Goal: Task Accomplishment & Management: Manage account settings

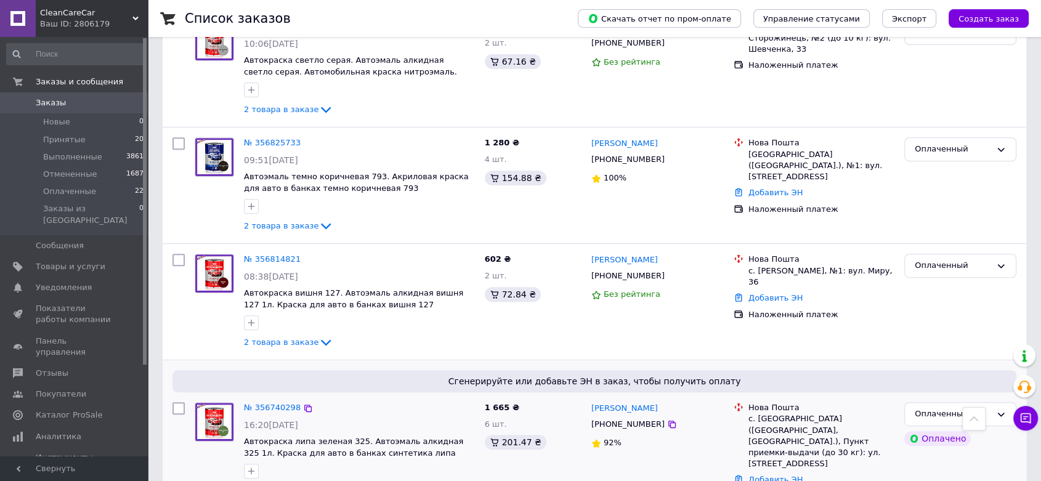
scroll to position [616, 0]
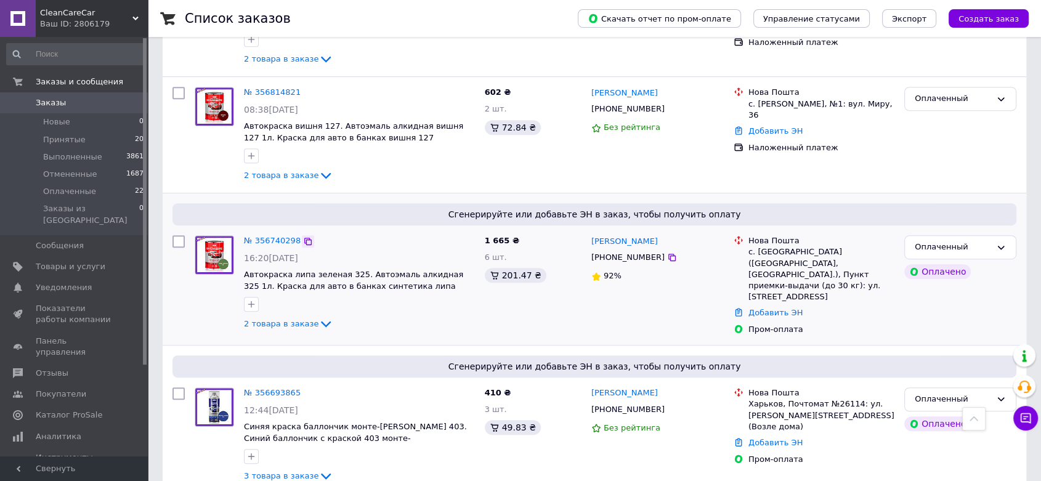
click at [303, 243] on icon at bounding box center [308, 242] width 10 height 10
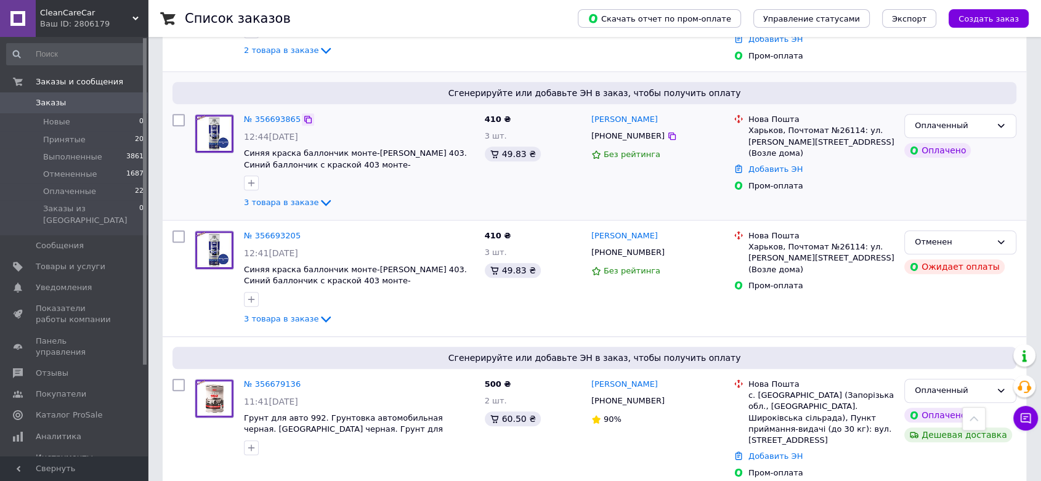
click at [303, 115] on icon at bounding box center [308, 120] width 10 height 10
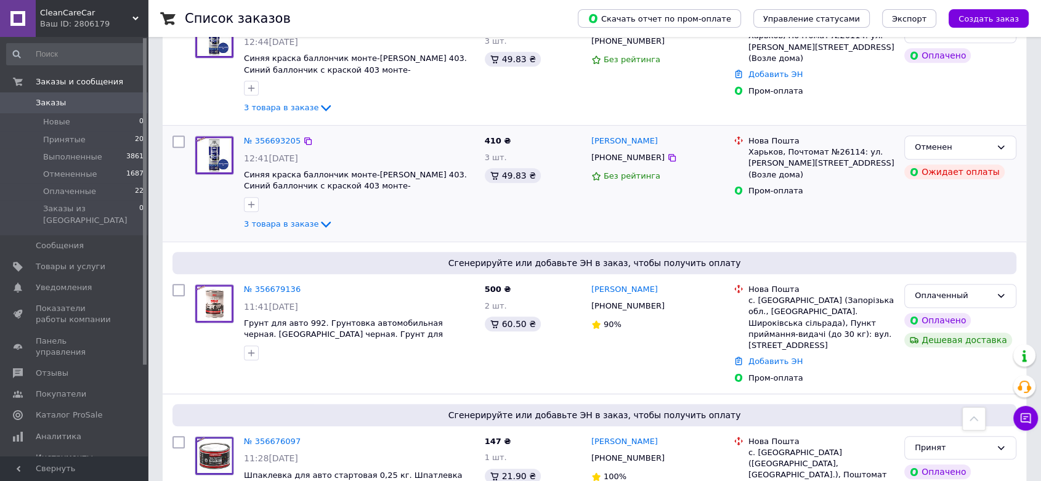
scroll to position [1095, 0]
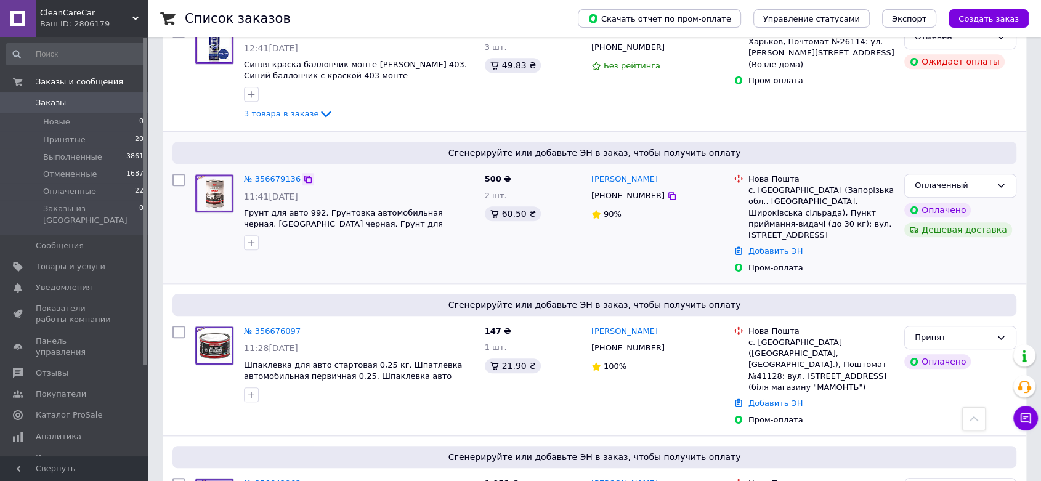
click at [303, 174] on icon at bounding box center [308, 179] width 10 height 10
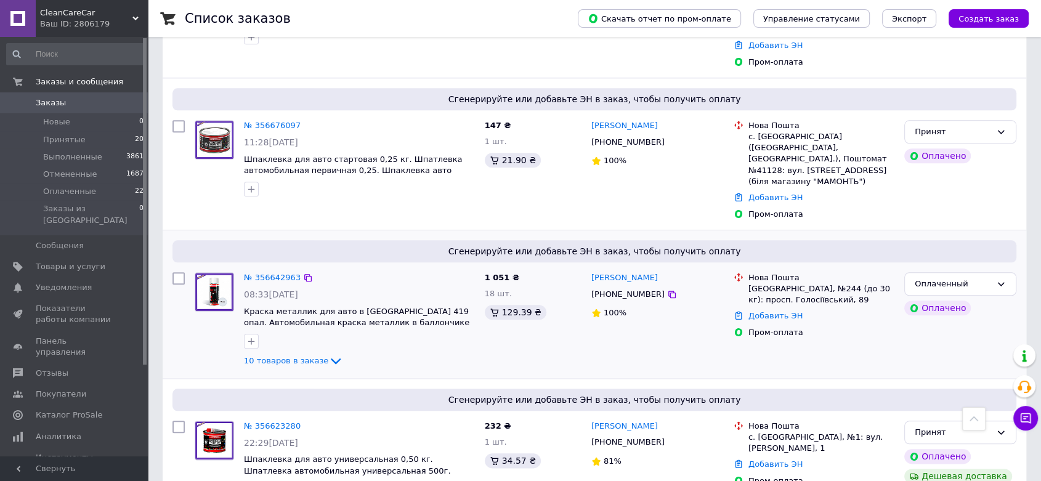
scroll to position [1232, 0]
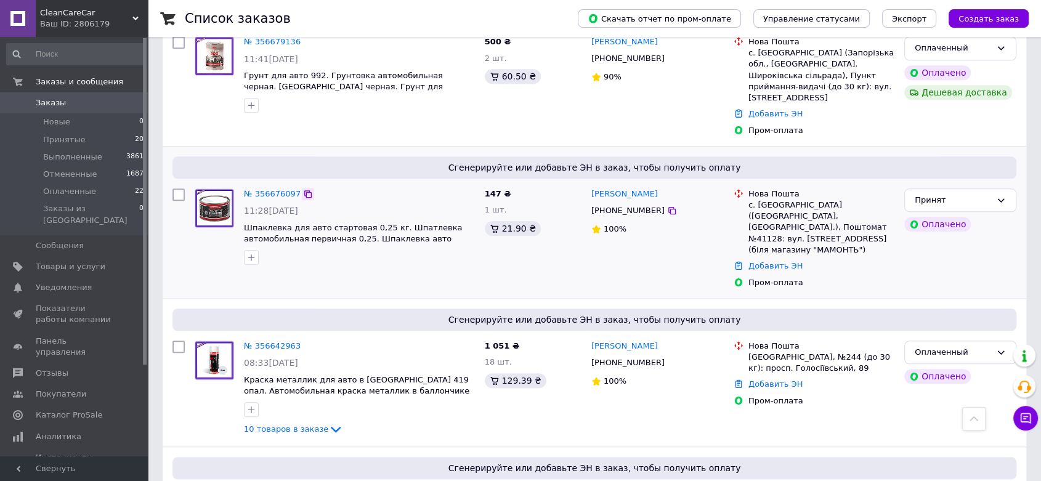
click at [303, 189] on icon at bounding box center [308, 194] width 10 height 10
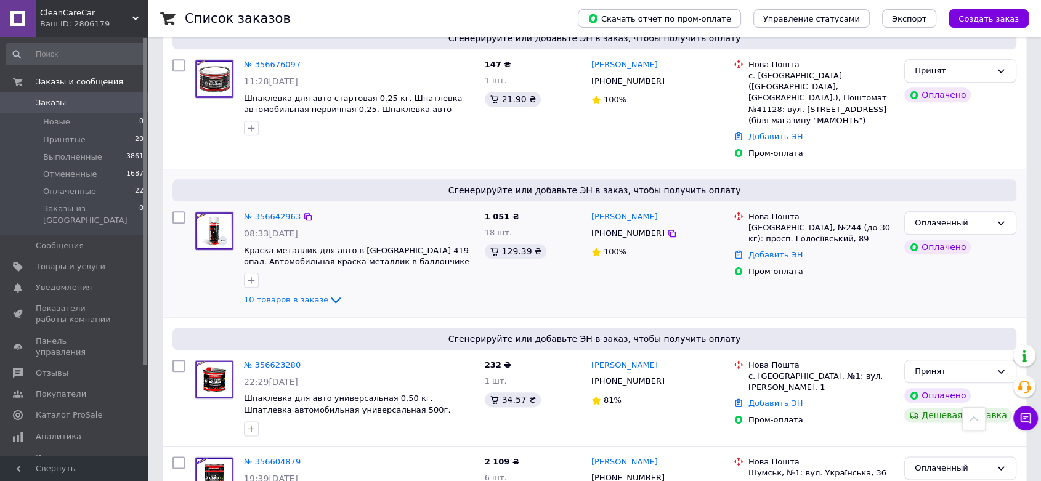
scroll to position [1369, 0]
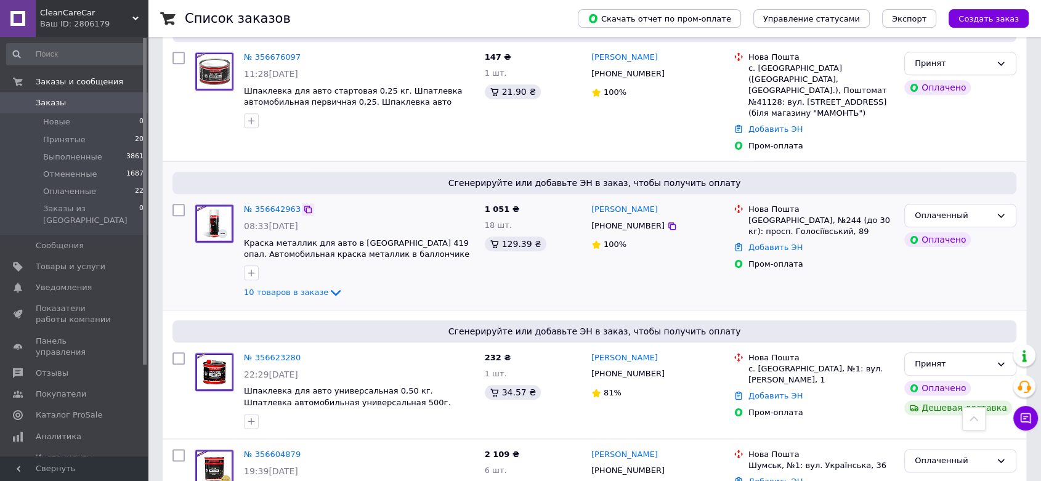
click at [303, 204] on icon at bounding box center [308, 209] width 10 height 10
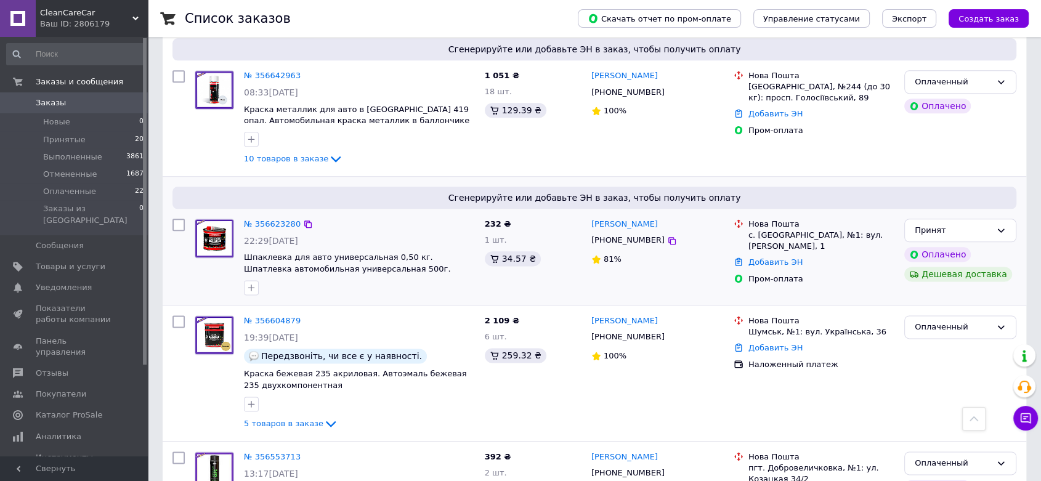
scroll to position [1505, 0]
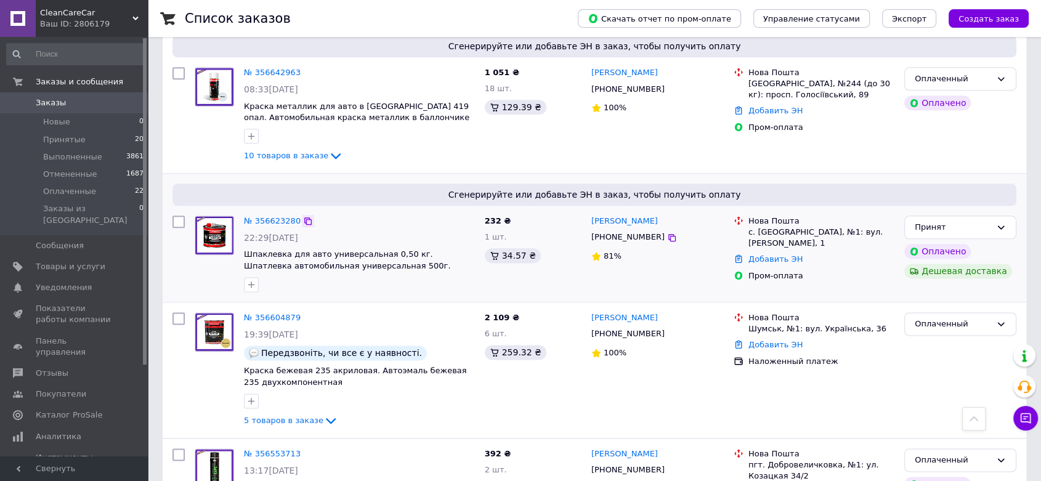
click at [303, 216] on icon at bounding box center [308, 221] width 10 height 10
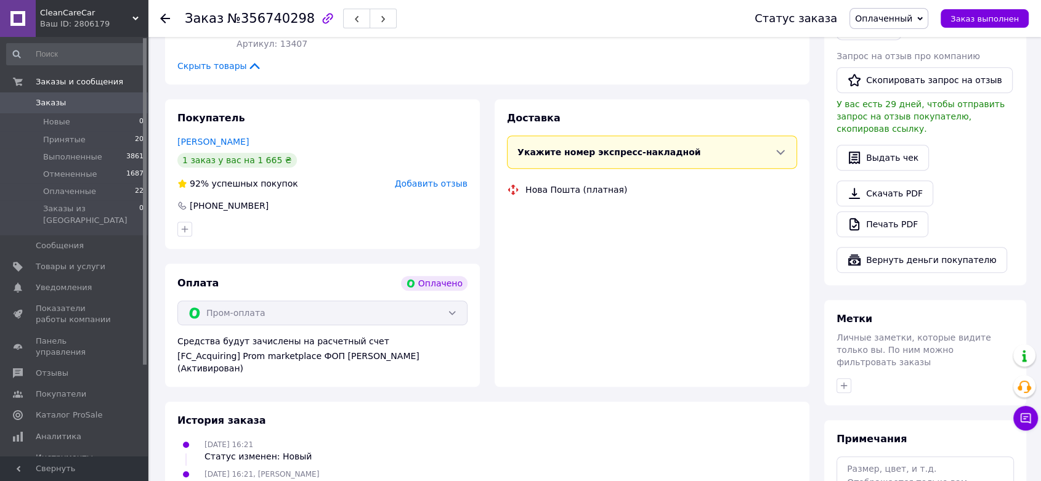
scroll to position [751, 0]
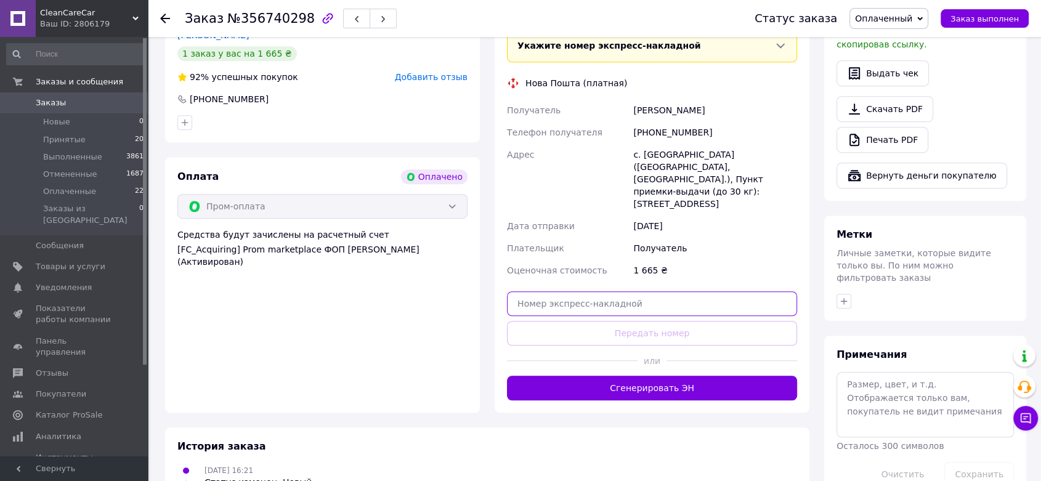
click at [575, 291] on input "text" at bounding box center [652, 303] width 290 height 25
paste input "20451224884468"
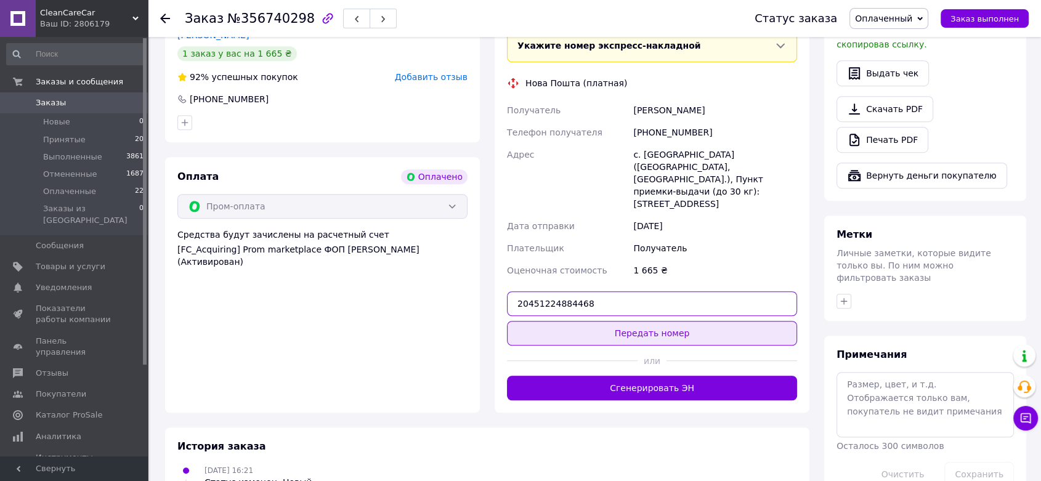
type input "20451224884468"
click at [584, 321] on button "Передать номер" at bounding box center [652, 333] width 290 height 25
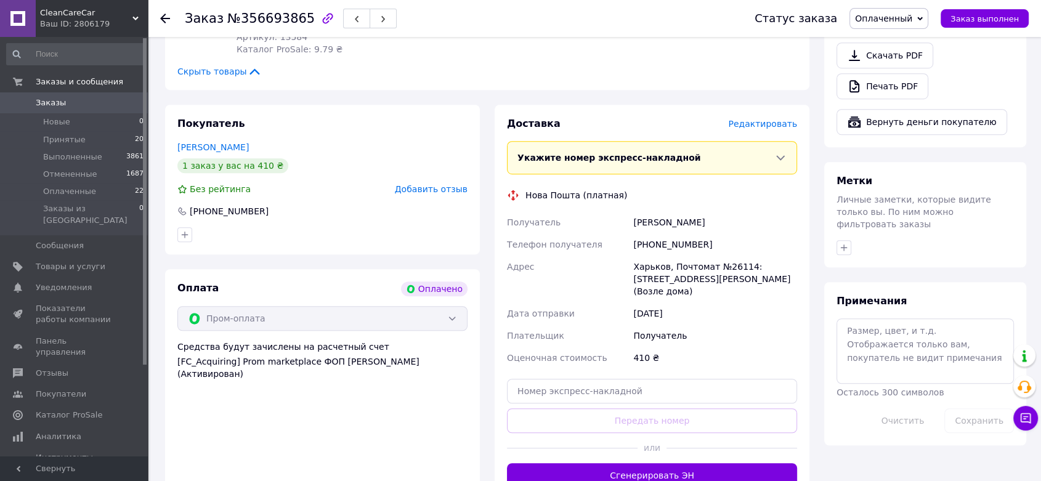
scroll to position [889, 0]
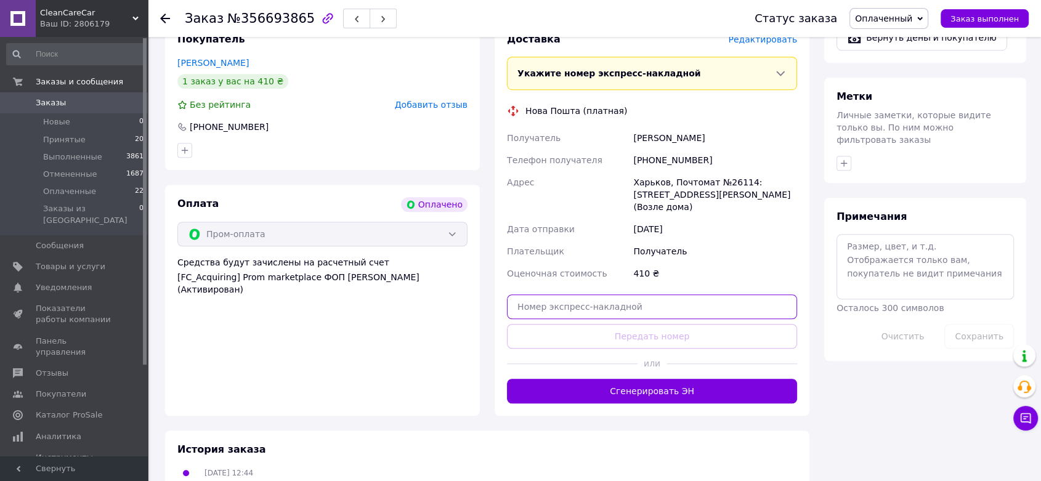
click at [591, 294] on input "text" at bounding box center [652, 306] width 290 height 25
paste input "20451224877116"
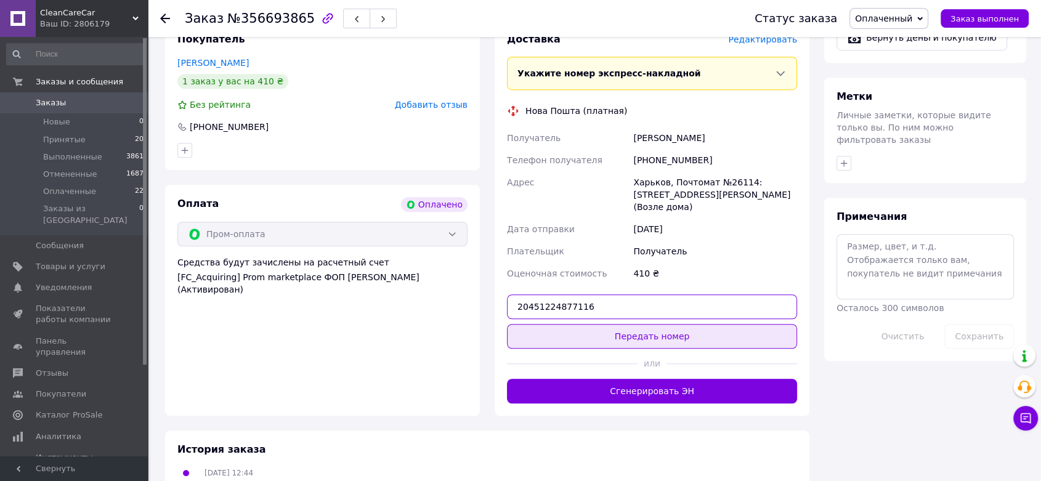
type input "20451224877116"
click at [584, 324] on button "Передать номер" at bounding box center [652, 336] width 290 height 25
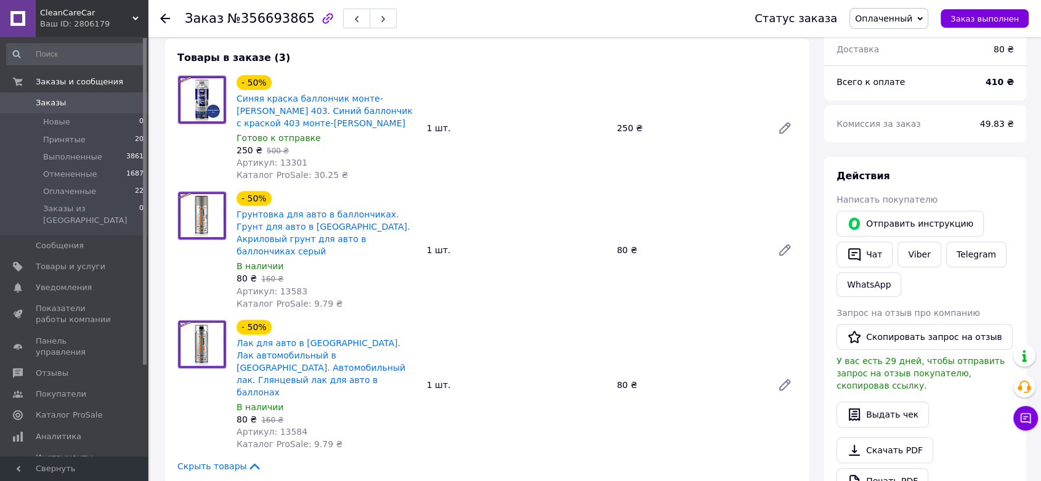
scroll to position [68, 0]
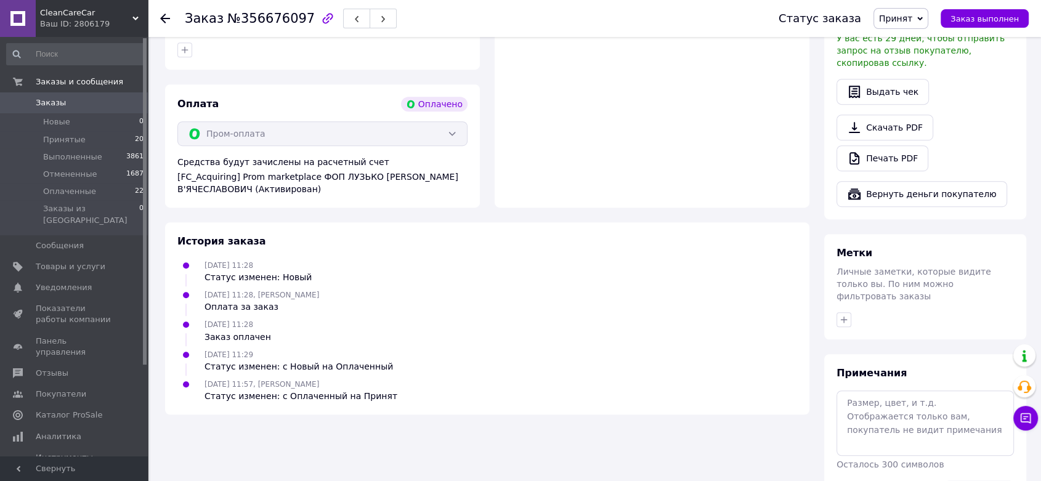
scroll to position [711, 0]
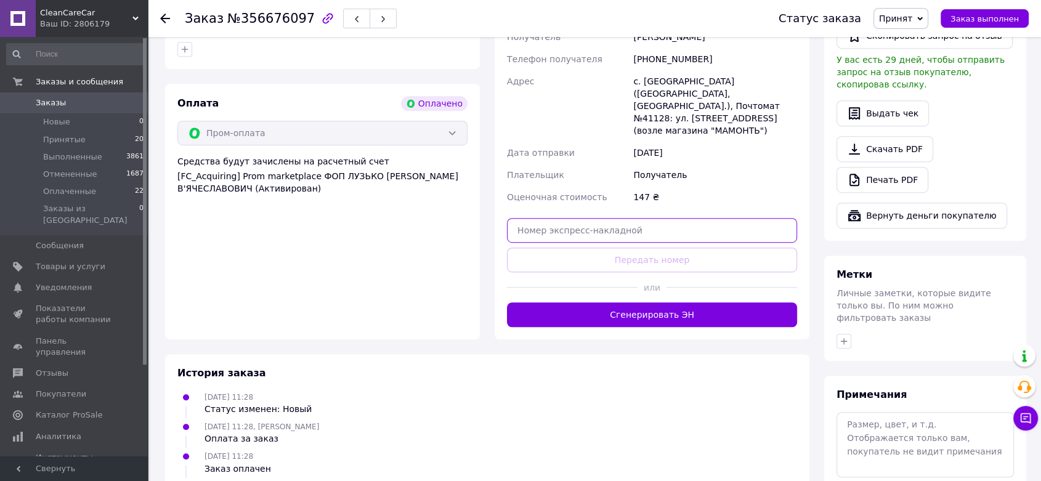
click at [633, 218] on input "text" at bounding box center [652, 230] width 290 height 25
paste input "20451224712998"
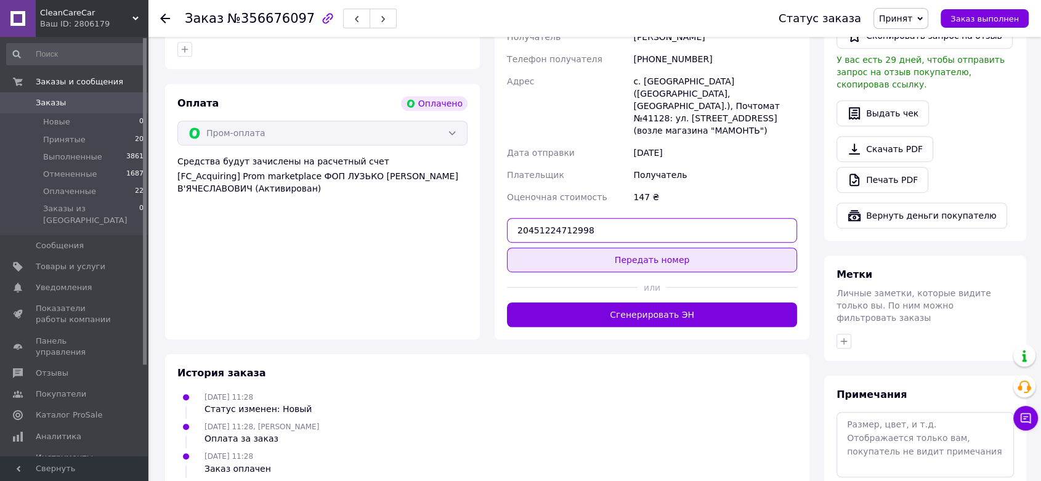
type input "20451224712998"
click at [634, 248] on button "Передать номер" at bounding box center [652, 260] width 290 height 25
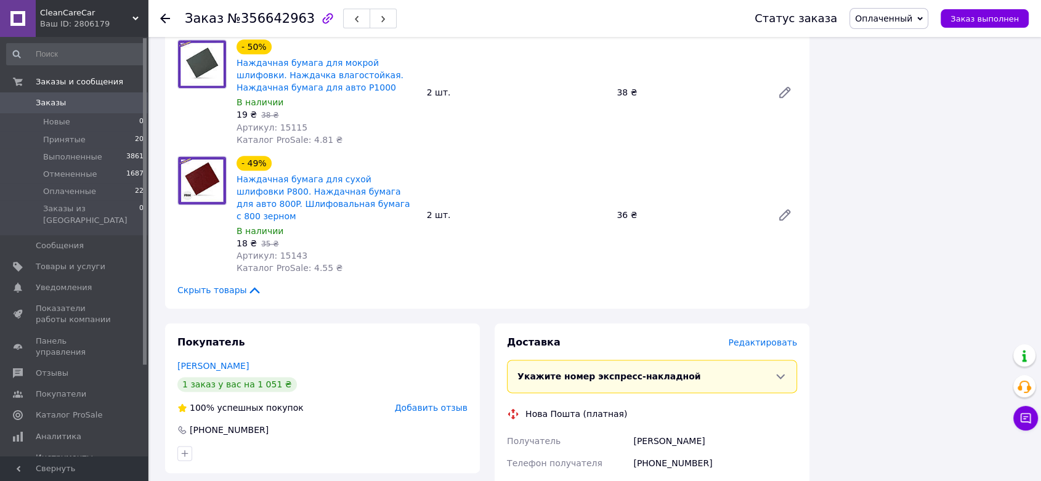
scroll to position [1574, 0]
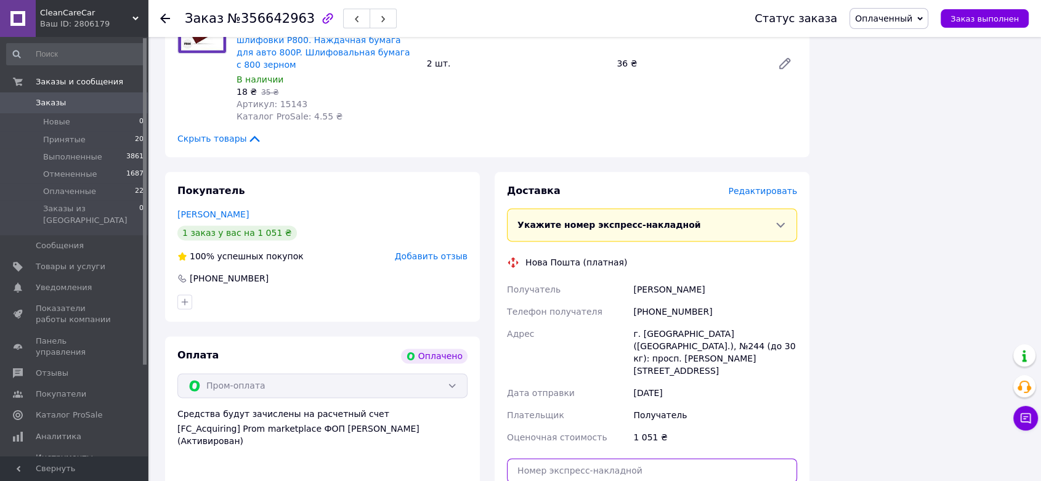
click at [549, 458] on input "text" at bounding box center [652, 470] width 290 height 25
paste input "20451224860984"
type input "20451224860984"
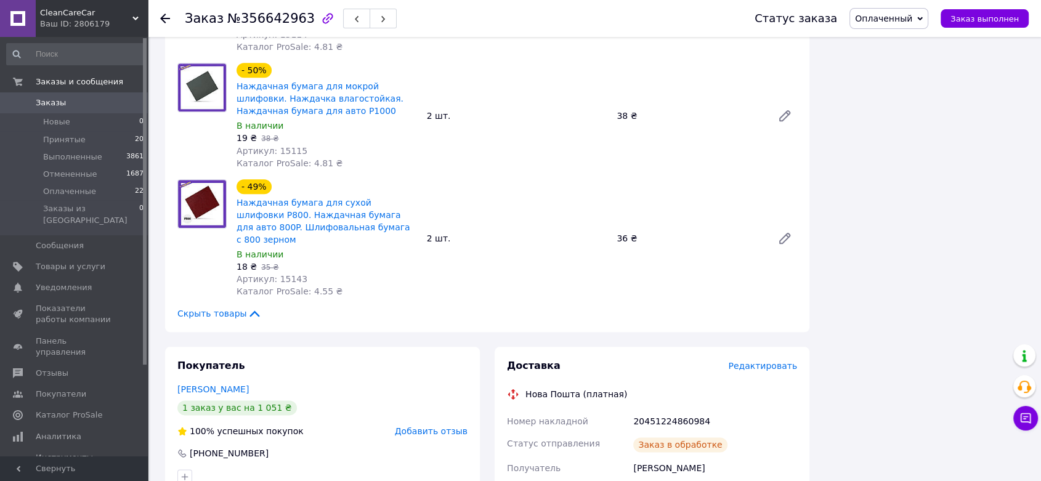
scroll to position [1095, 0]
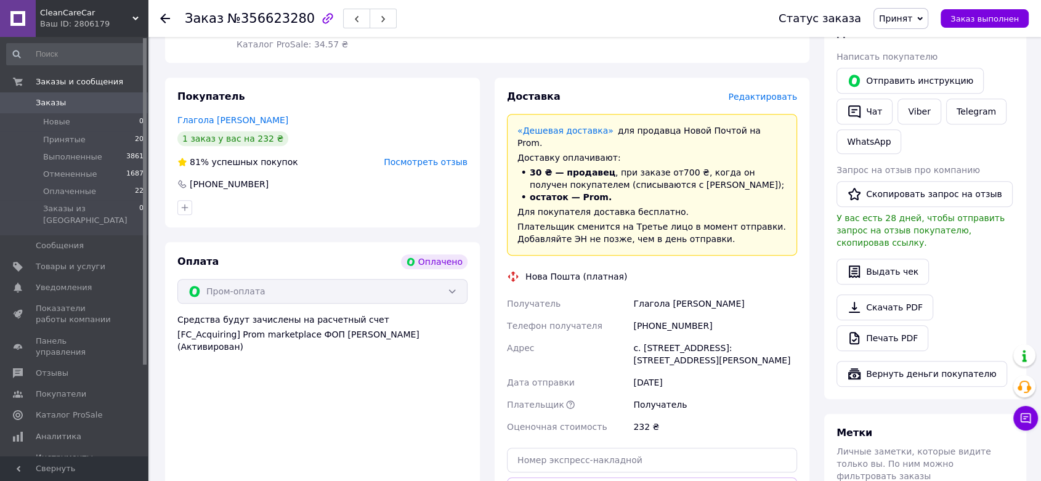
scroll to position [706, 0]
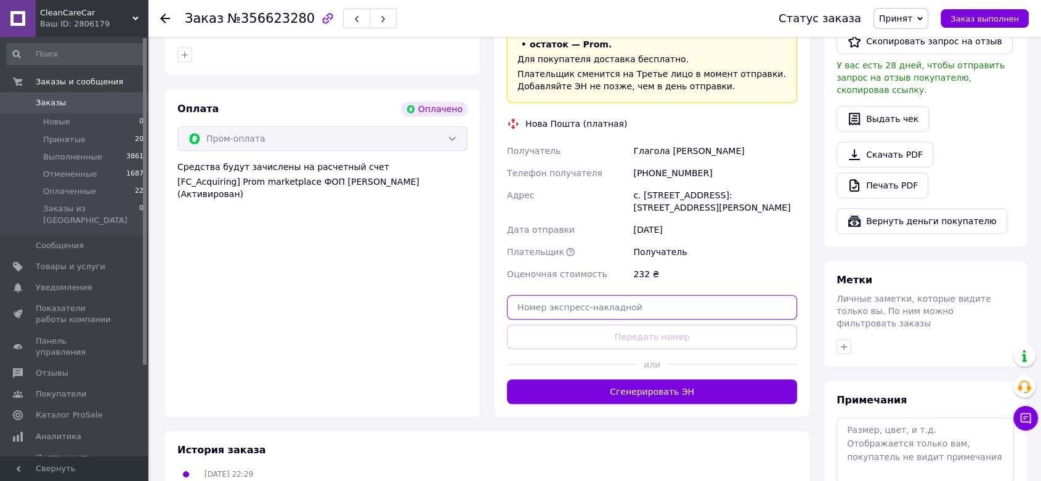
click at [682, 295] on input "text" at bounding box center [652, 307] width 290 height 25
paste input "20451224711673"
type input "20451224711673"
click at [675, 325] on button "Передать номер" at bounding box center [652, 337] width 290 height 25
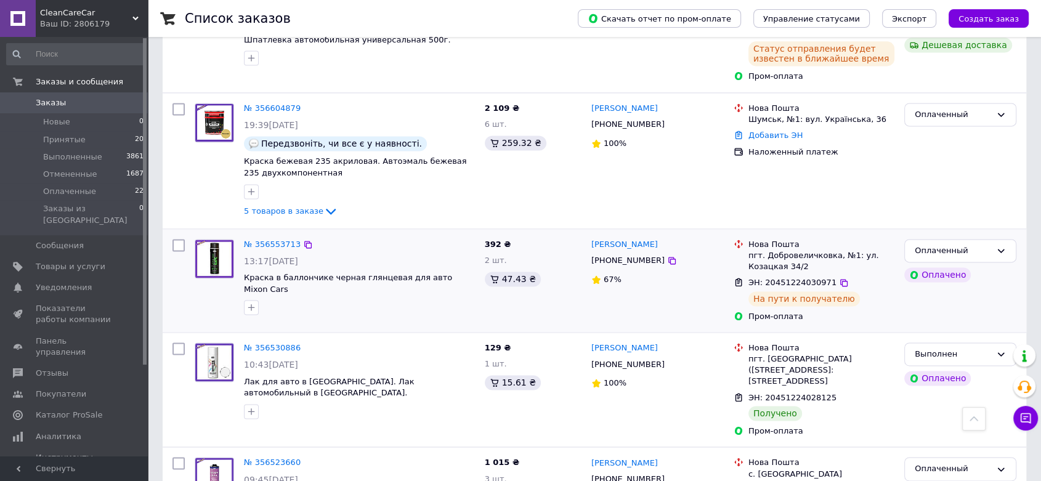
scroll to position [1779, 0]
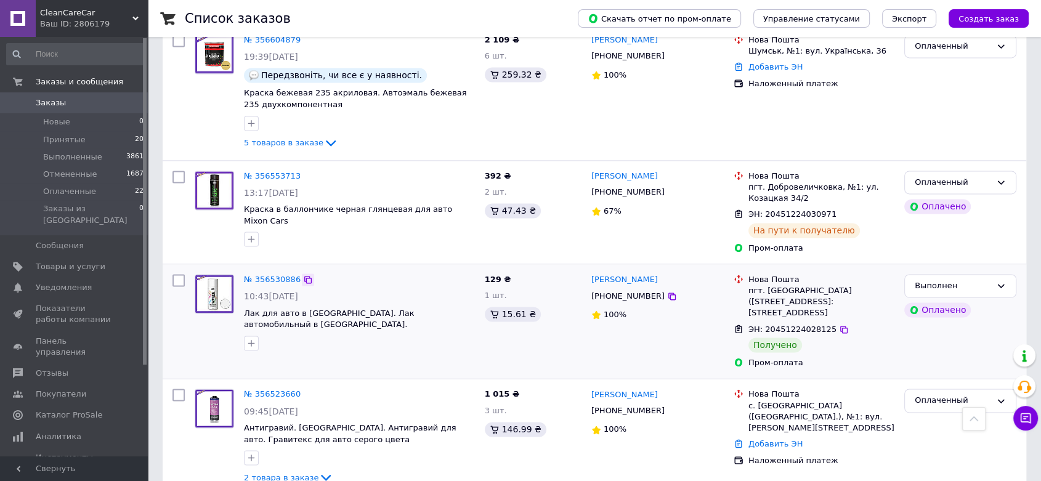
click at [303, 275] on icon at bounding box center [308, 280] width 10 height 10
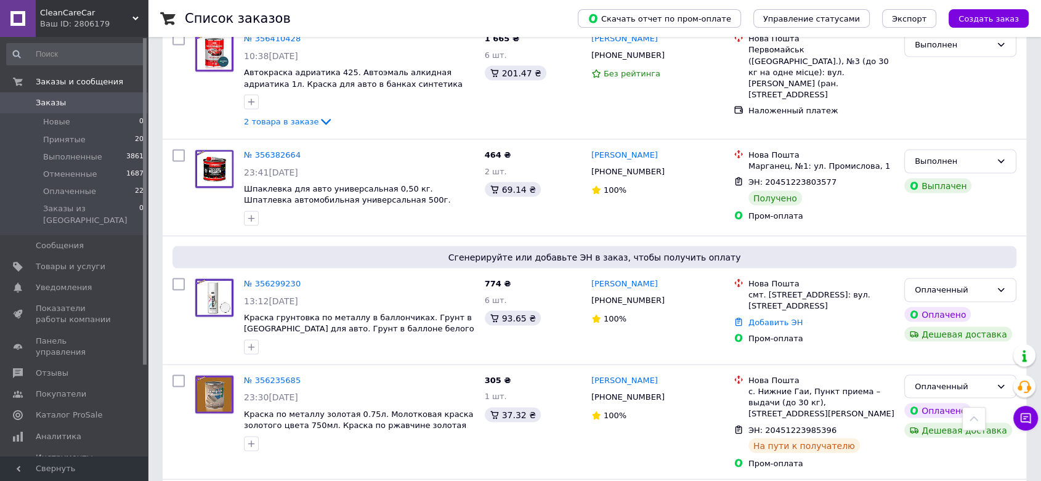
scroll to position [2395, 0]
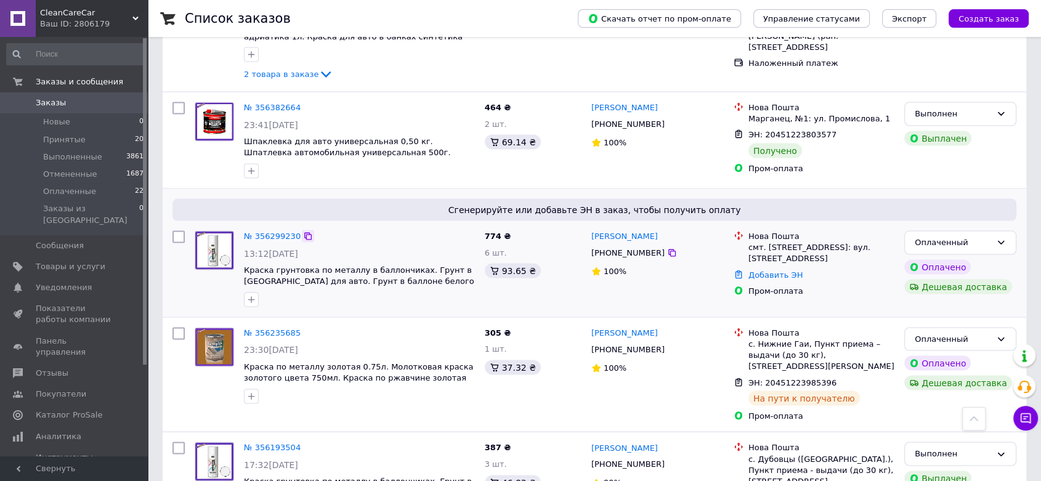
click at [304, 233] on icon at bounding box center [307, 236] width 7 height 7
drag, startPoint x: 261, startPoint y: 174, endPoint x: 270, endPoint y: 163, distance: 14.4
drag, startPoint x: 270, startPoint y: 163, endPoint x: 169, endPoint y: 235, distance: 124.4
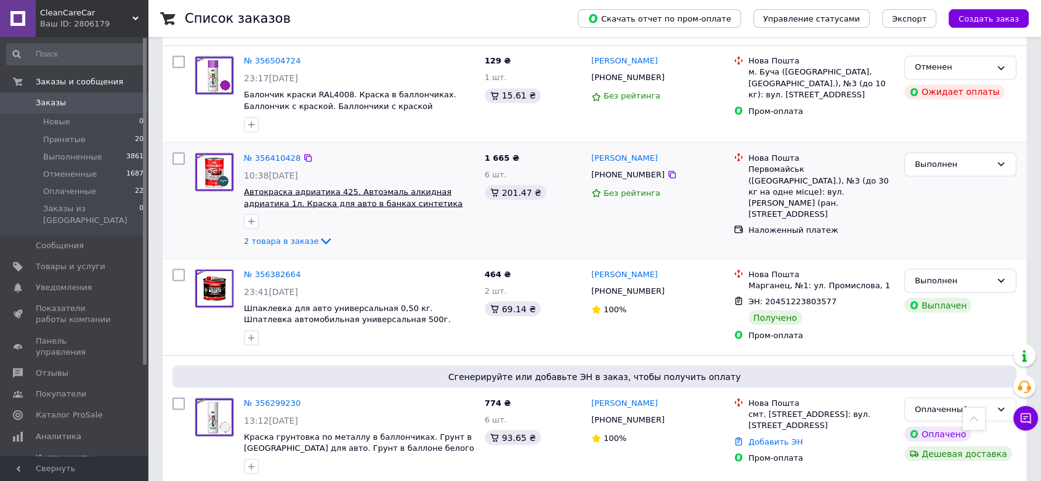
scroll to position [2121, 0]
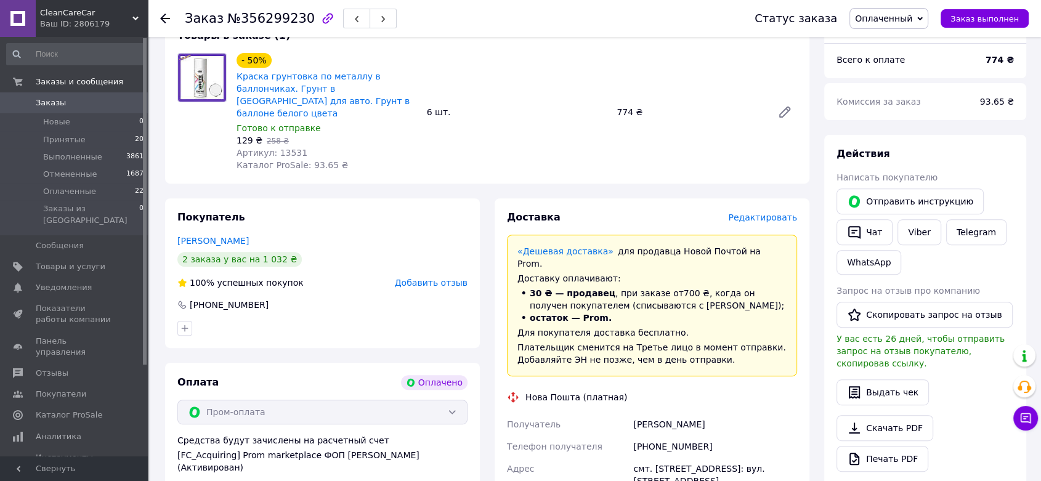
scroll to position [770, 0]
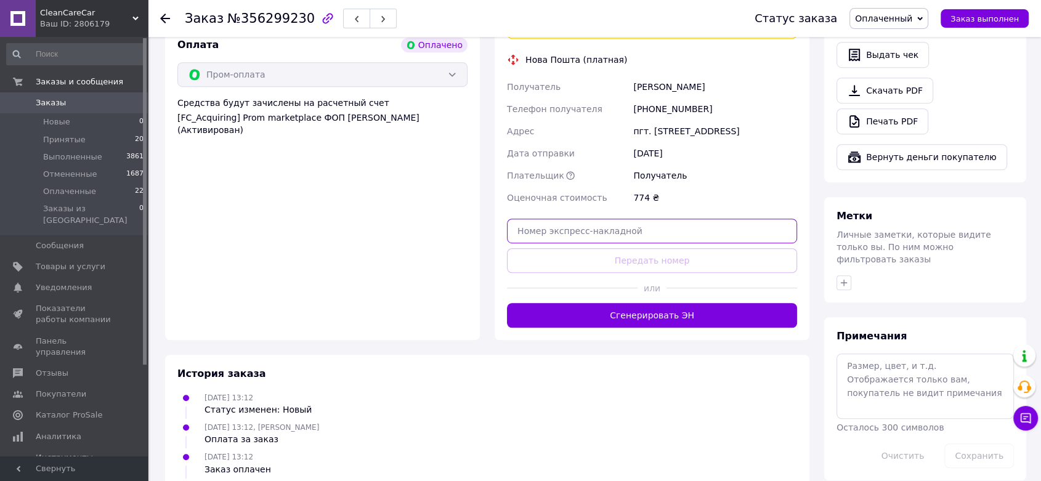
click at [551, 219] on input "text" at bounding box center [652, 231] width 290 height 25
paste input "20451224836530"
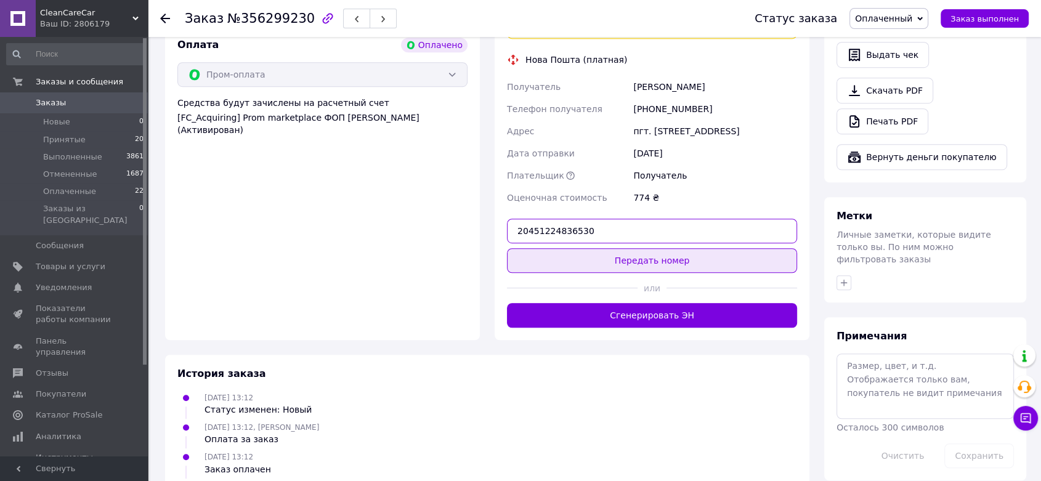
type input "20451224836530"
click at [575, 248] on button "Передать номер" at bounding box center [652, 260] width 290 height 25
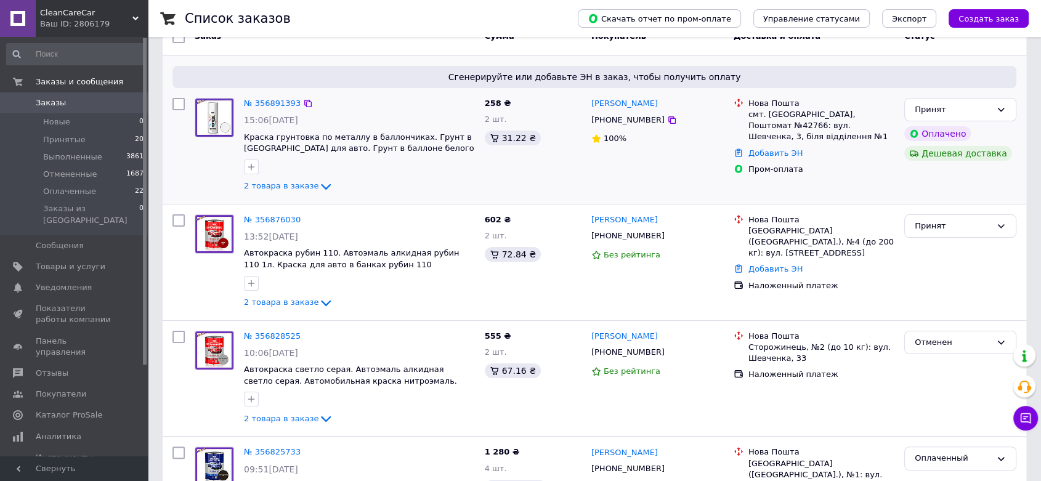
scroll to position [68, 0]
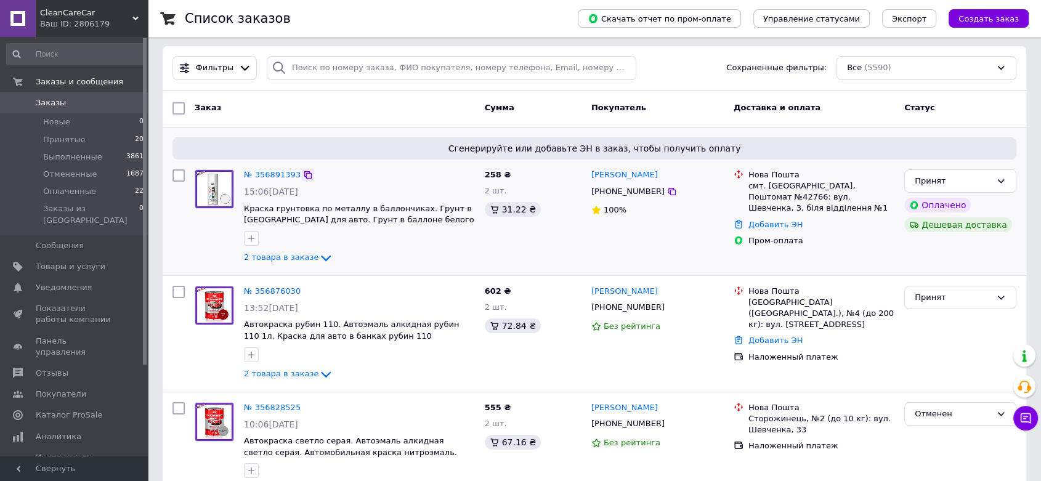
click at [303, 174] on icon at bounding box center [308, 175] width 10 height 10
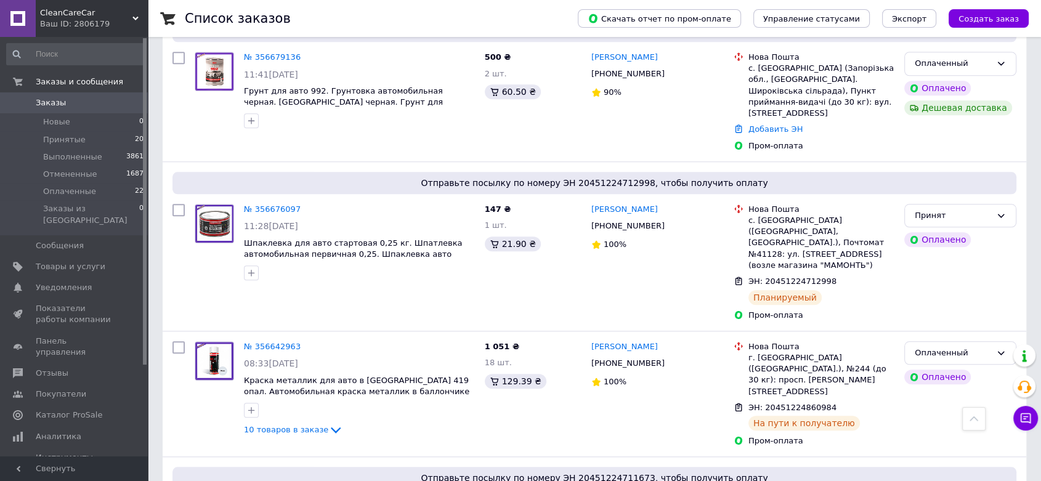
scroll to position [1026, 0]
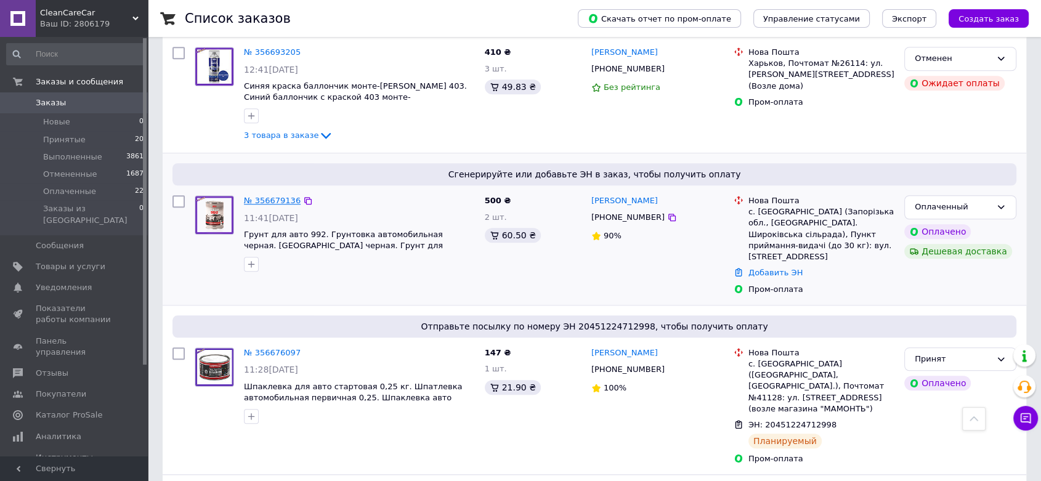
click at [283, 196] on link "№ 356679136" at bounding box center [272, 200] width 57 height 9
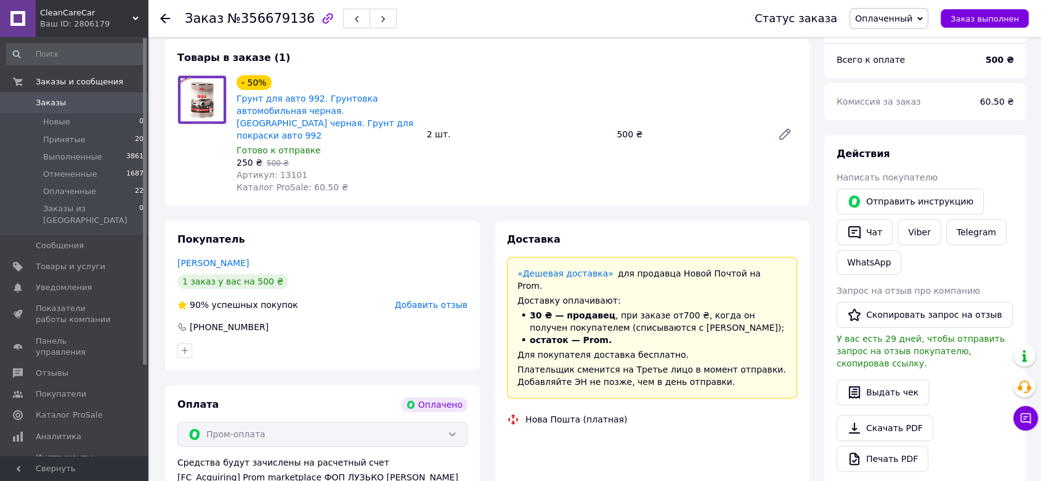
scroll to position [684, 0]
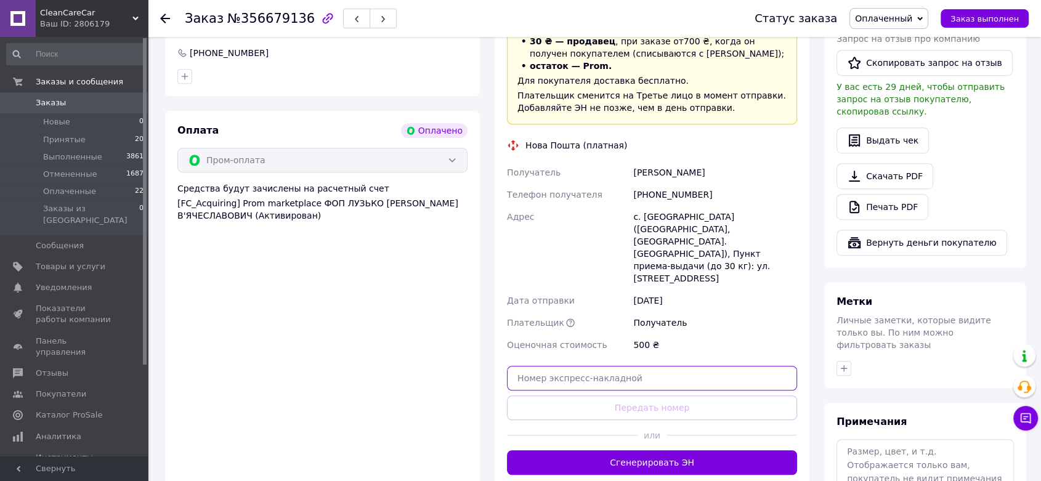
click at [607, 366] on input "text" at bounding box center [652, 378] width 290 height 25
paste input "20451224867786"
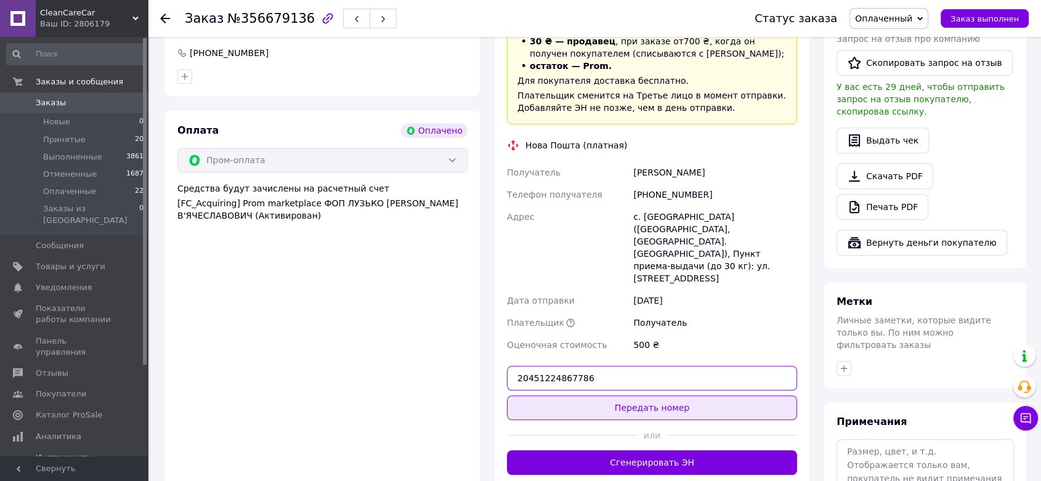
type input "20451224867786"
click at [610, 395] on button "Передать номер" at bounding box center [652, 407] width 290 height 25
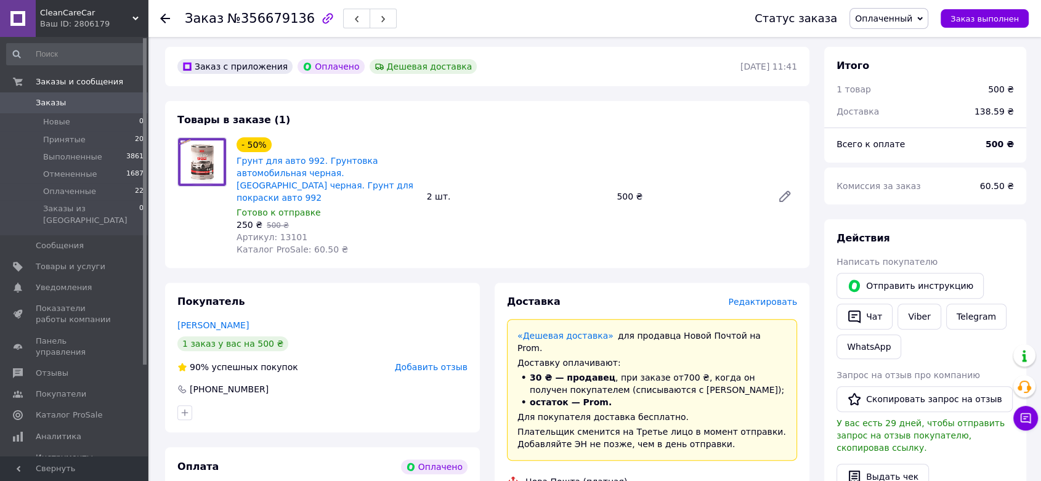
scroll to position [273, 0]
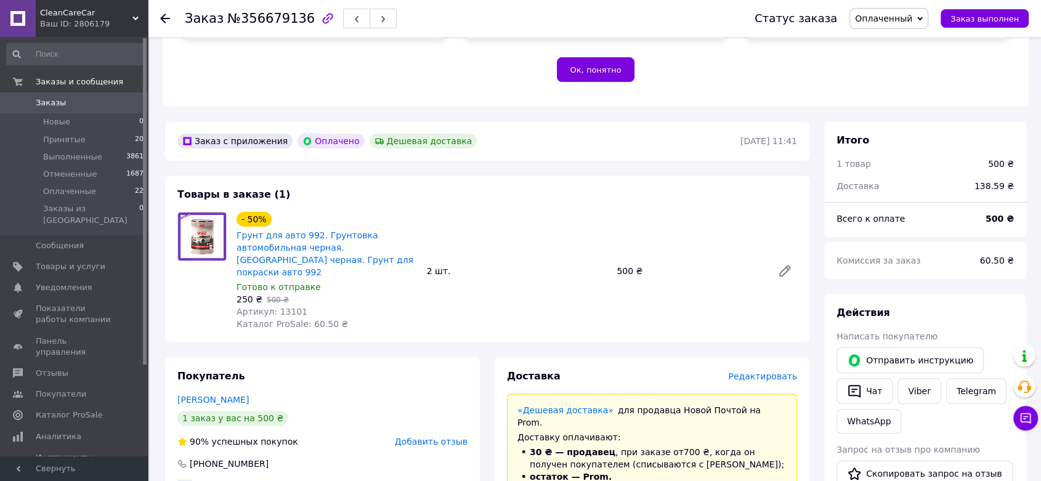
click at [63, 16] on span "CleanCareCar" at bounding box center [86, 12] width 92 height 11
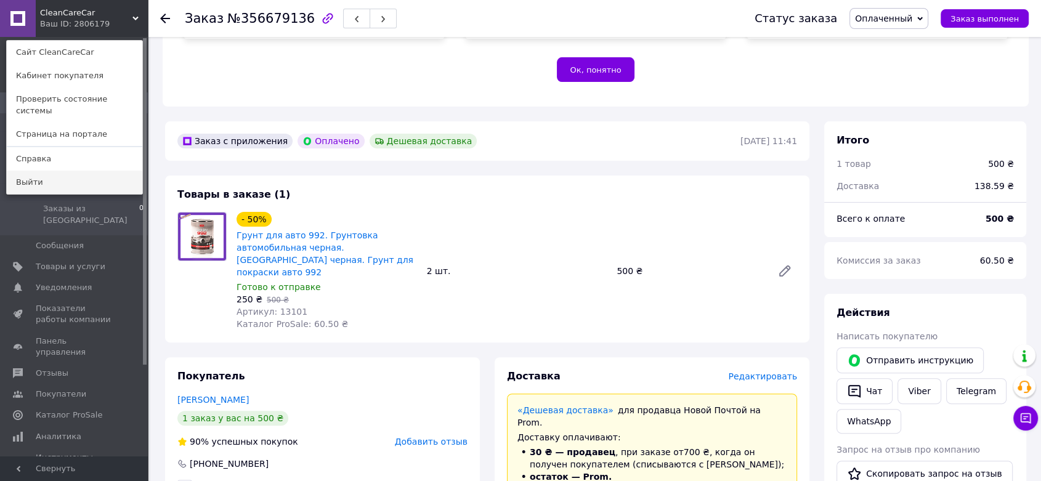
click at [55, 177] on link "Выйти" at bounding box center [75, 182] width 136 height 23
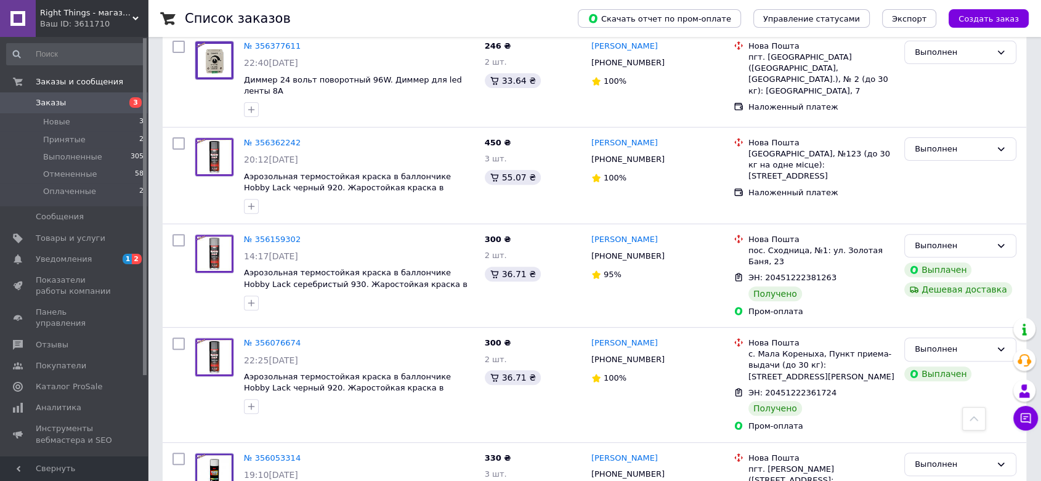
scroll to position [137, 0]
